Goal: Task Accomplishment & Management: Manage account settings

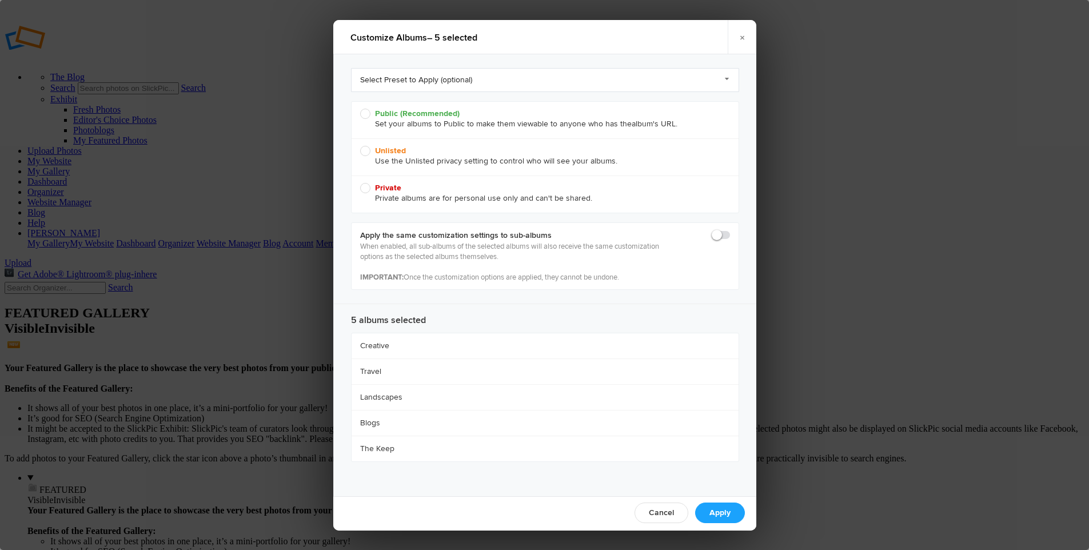
radio input "true"
click at [744, 37] on link "×" at bounding box center [742, 37] width 29 height 34
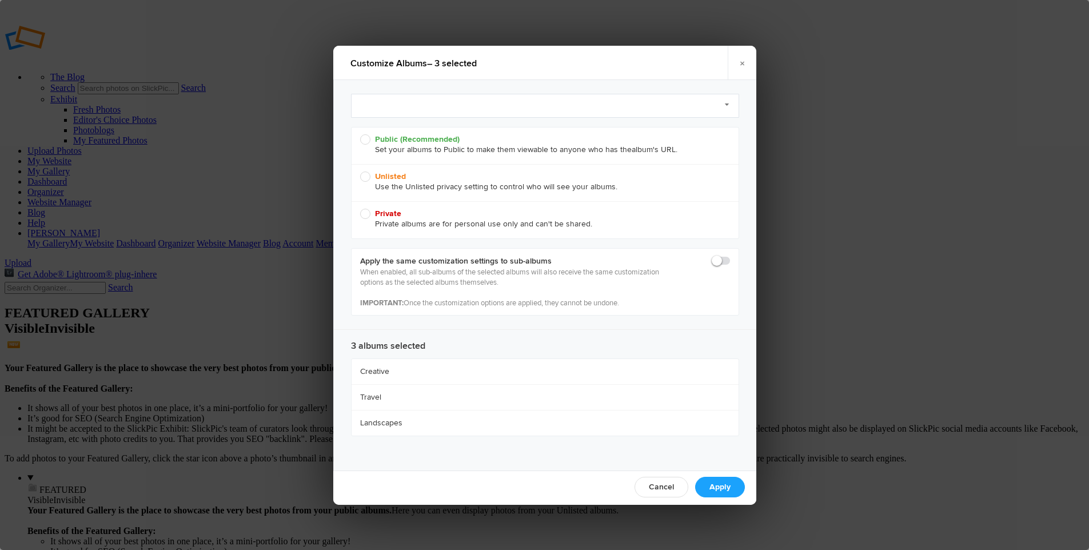
radio input "true"
click at [431, 101] on link "Select Preset to Apply (optional)" at bounding box center [545, 106] width 388 height 24
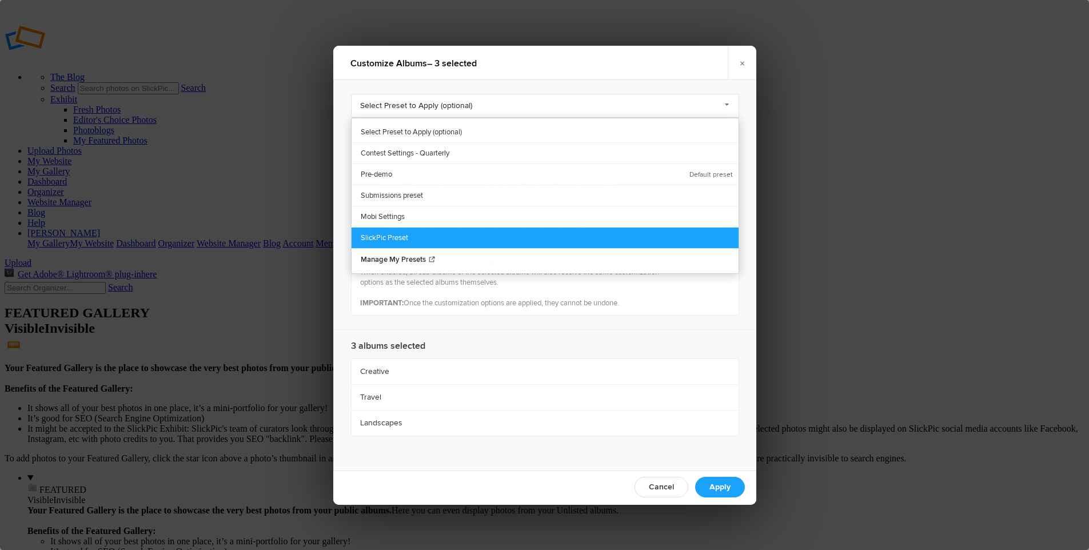
click at [418, 234] on link "SlickPic Preset" at bounding box center [545, 237] width 387 height 21
radio input "true"
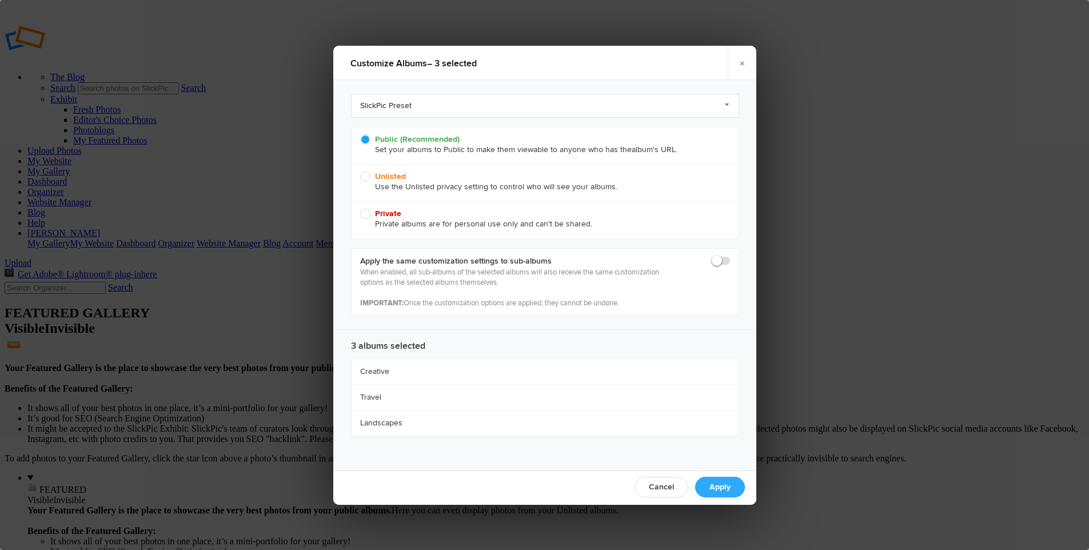
click at [719, 483] on link "Apply" at bounding box center [720, 487] width 50 height 21
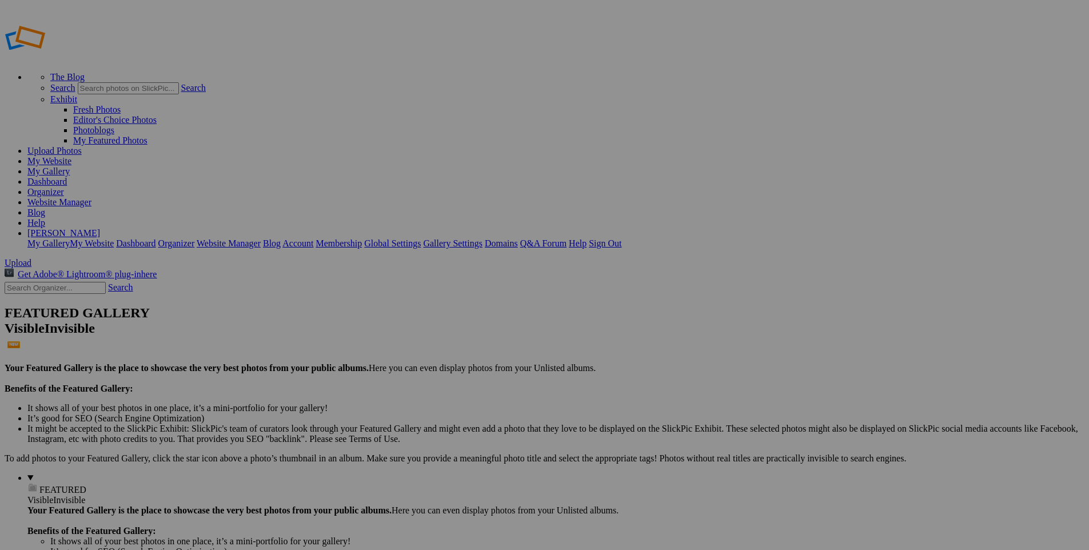
click at [451, 325] on span "Close" at bounding box center [441, 330] width 21 height 10
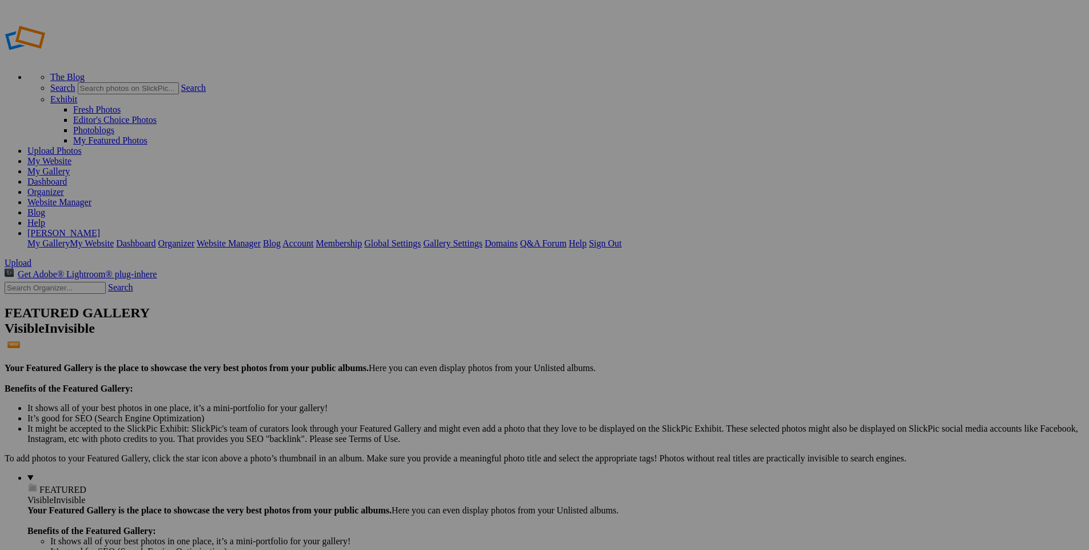
click at [71, 156] on link "My Website" at bounding box center [49, 161] width 44 height 10
click at [91, 197] on link "Website Manager" at bounding box center [59, 202] width 64 height 10
